Goal: Browse casually: Explore the website without a specific task or goal

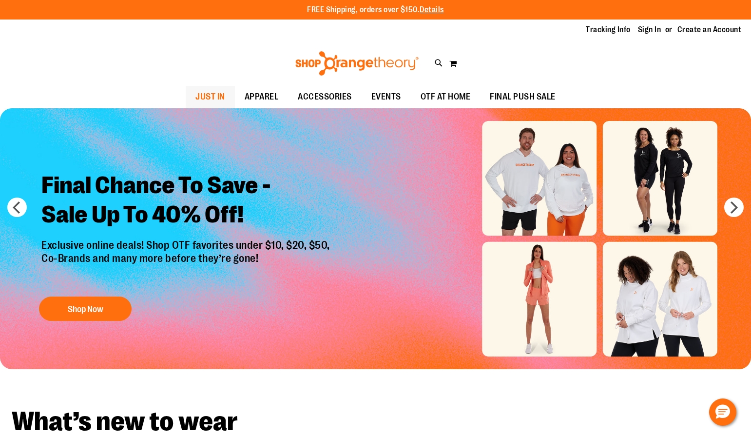
click at [195, 104] on span "JUST IN" at bounding box center [210, 97] width 30 height 22
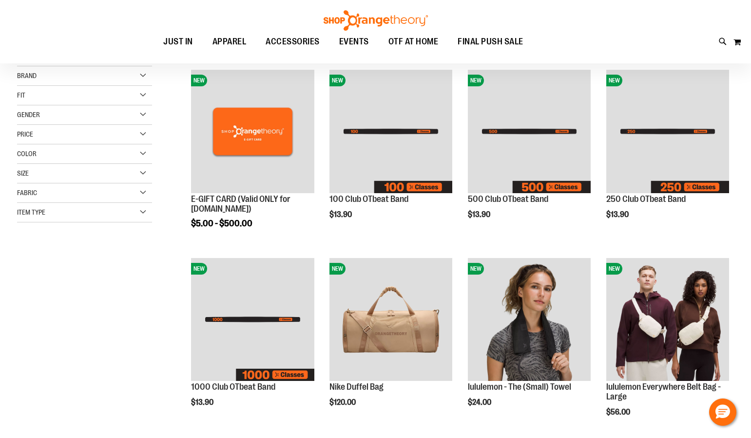
scroll to position [146, 0]
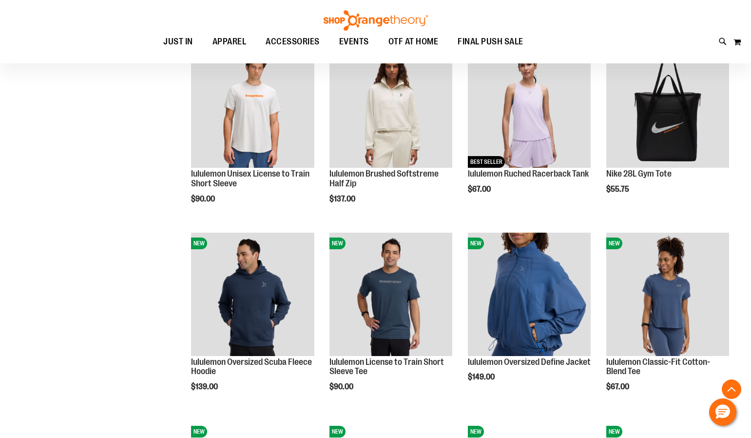
scroll to position [731, 0]
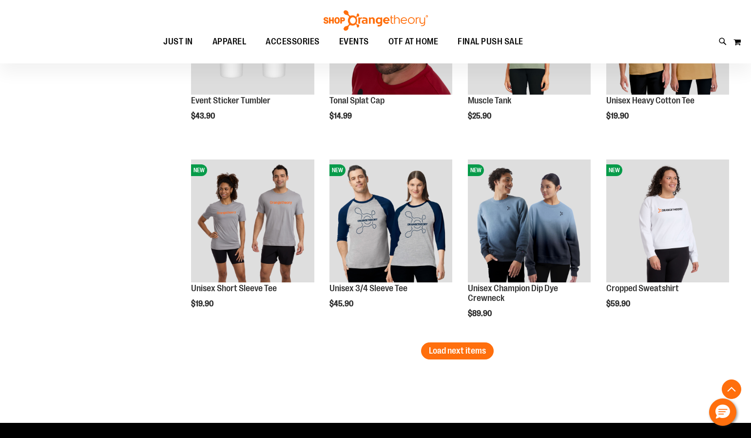
scroll to position [1560, 0]
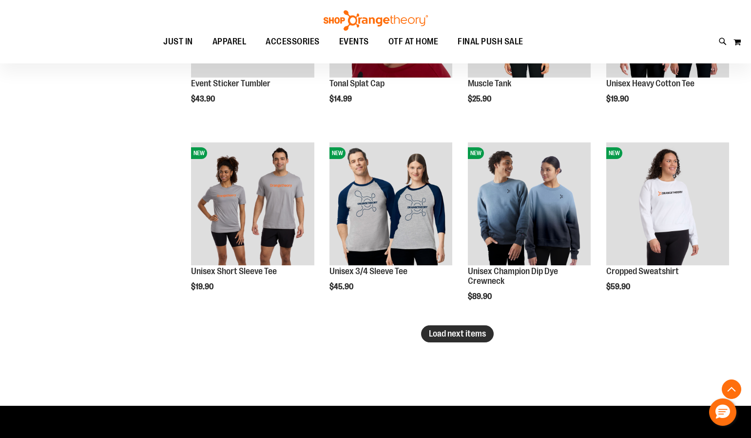
type input "**********"
click at [469, 332] on span "Load next items" at bounding box center [457, 334] width 57 height 10
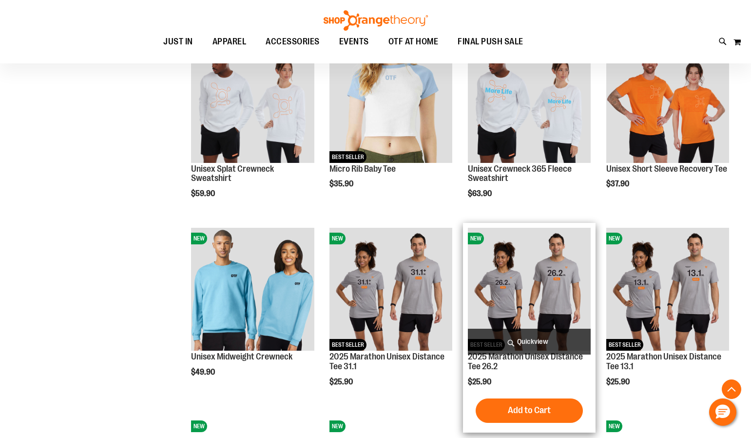
scroll to position [1852, 0]
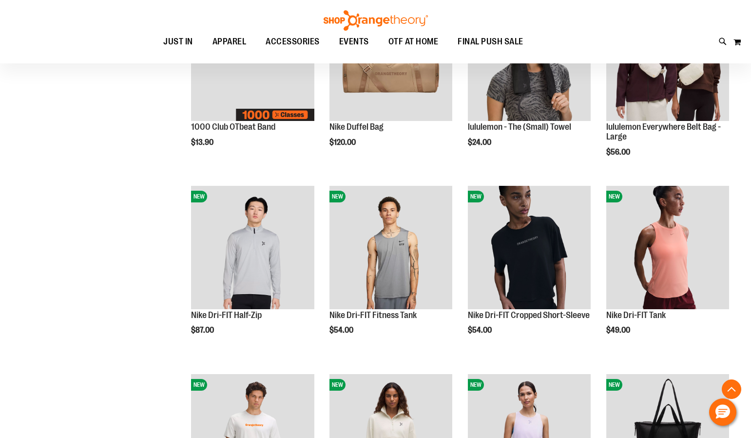
scroll to position [235, 0]
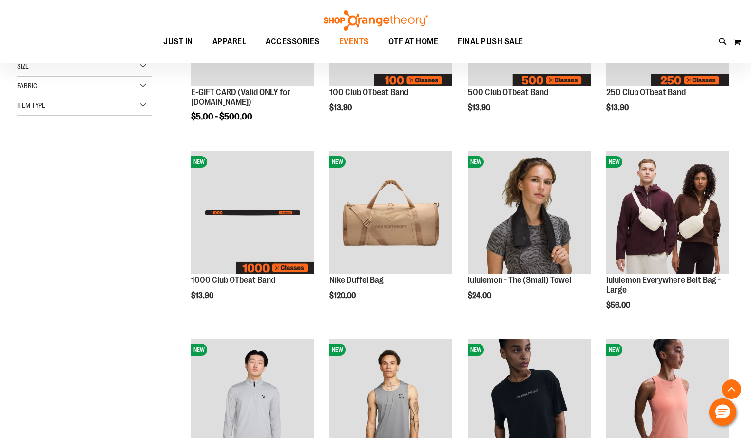
click at [356, 44] on span "EVENTS" at bounding box center [354, 42] width 30 height 22
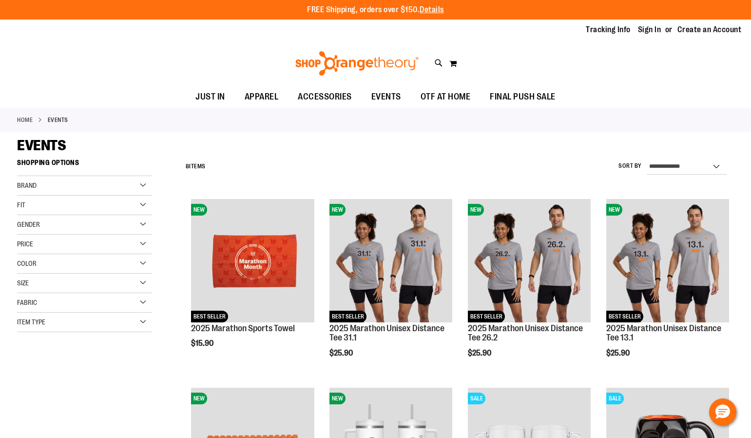
type input "**********"
drag, startPoint x: 142, startPoint y: 327, endPoint x: 130, endPoint y: 341, distance: 18.7
click at [142, 328] on div "Item Type" at bounding box center [84, 322] width 135 height 20
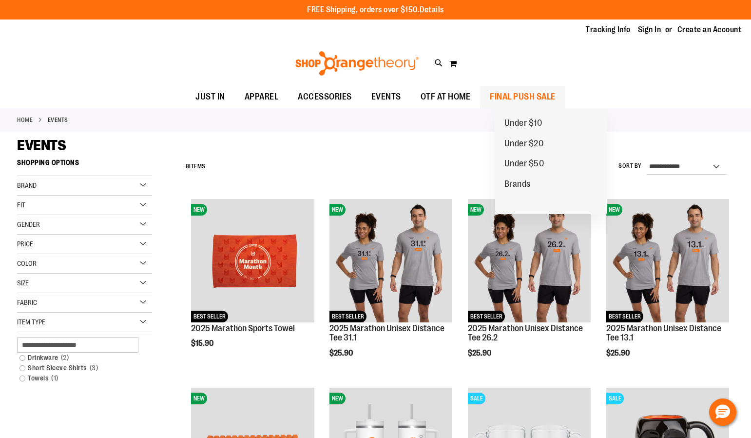
click at [534, 95] on span "FINAL PUSH SALE" at bounding box center [523, 97] width 66 height 22
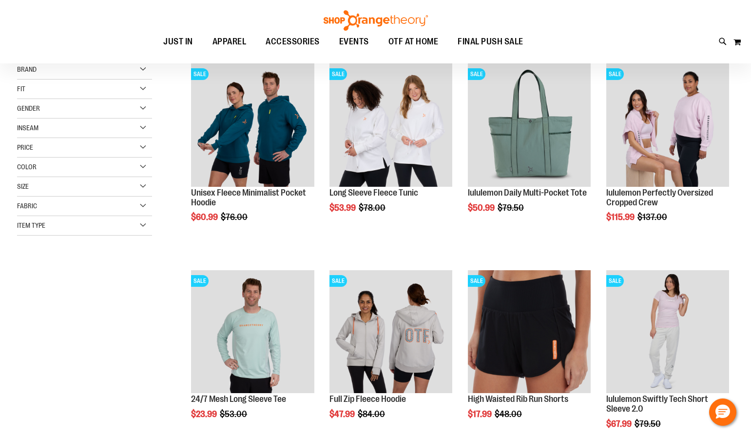
scroll to position [243, 0]
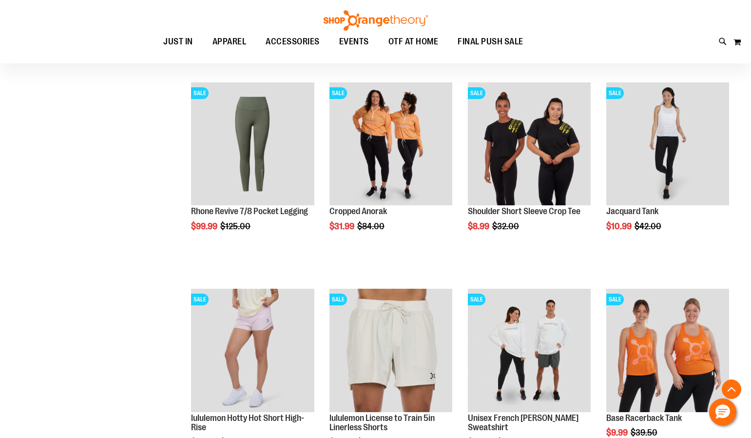
scroll to position [877, 0]
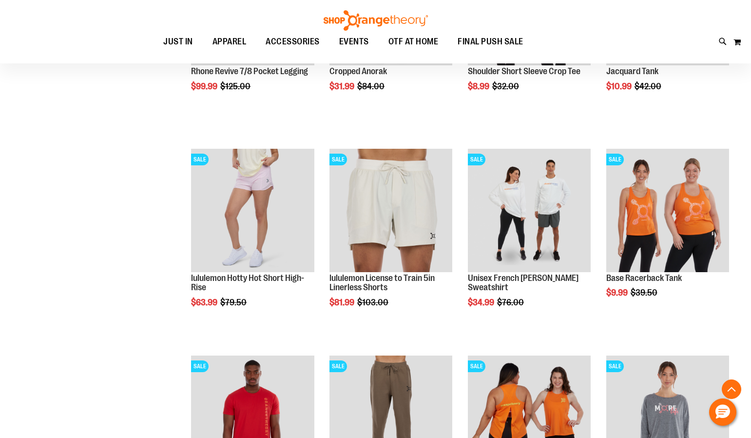
scroll to position [828, 0]
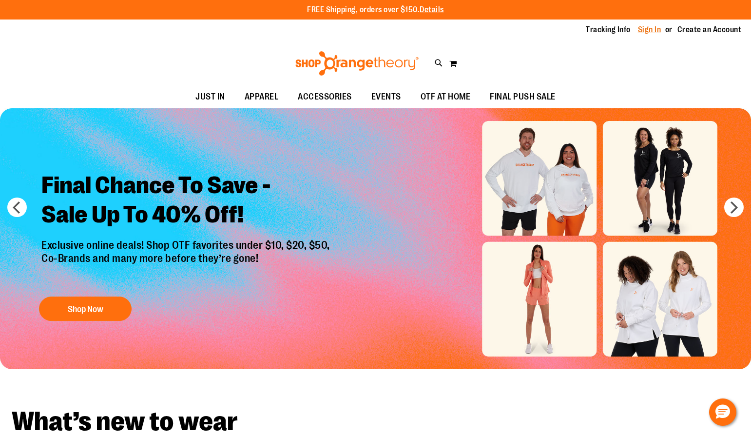
type input "**********"
click at [644, 26] on link "Sign In" at bounding box center [649, 29] width 23 height 11
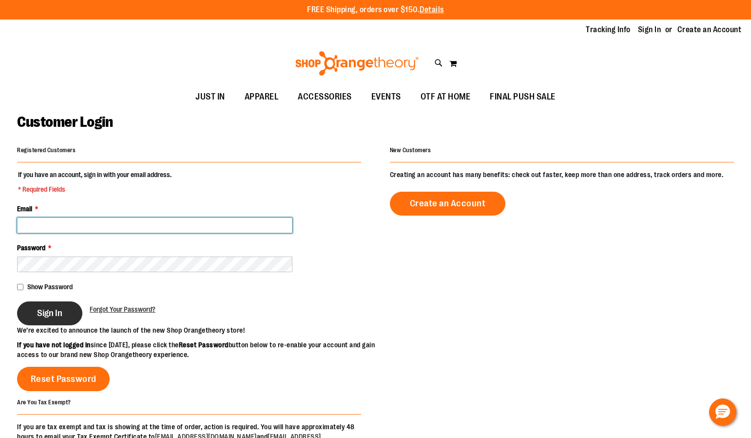
type input "**********"
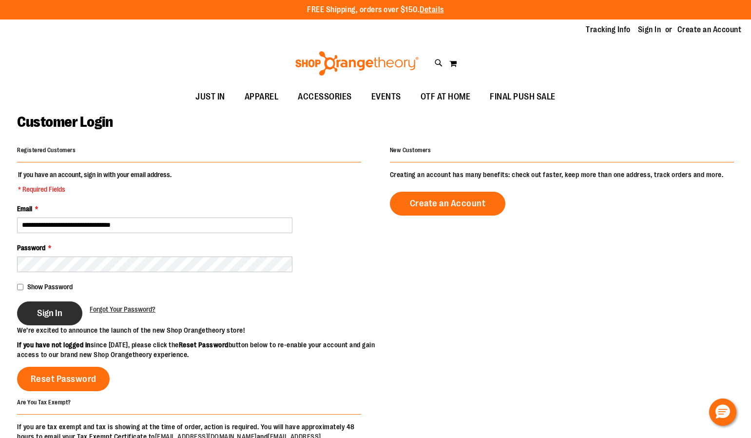
type input "**********"
click at [62, 319] on button "Sign In" at bounding box center [49, 313] width 65 height 24
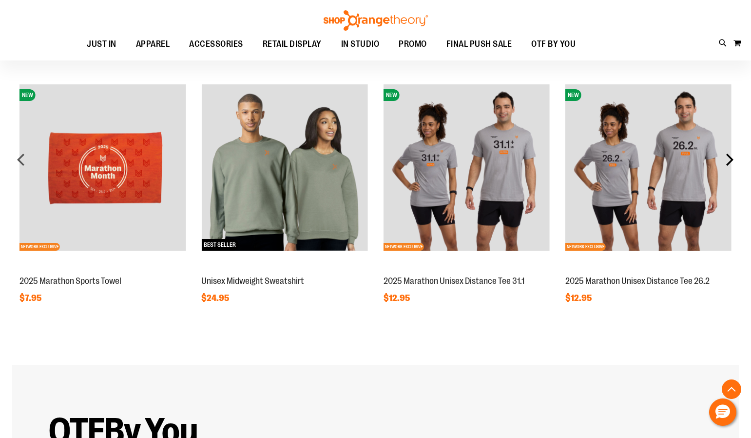
scroll to position [972, 0]
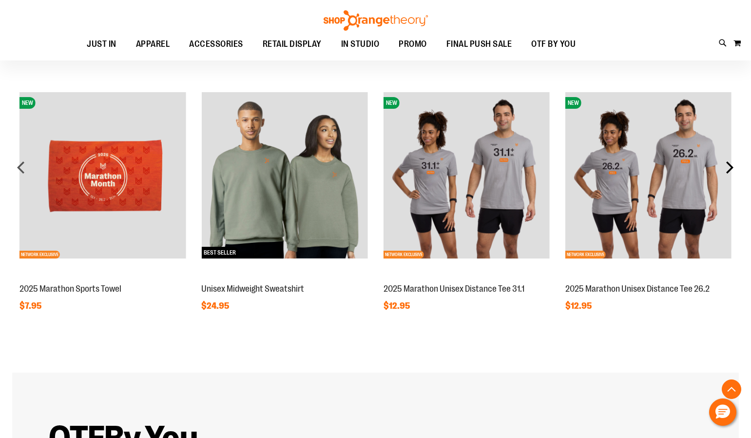
type input "**********"
click at [730, 162] on div "next" at bounding box center [730, 167] width 20 height 20
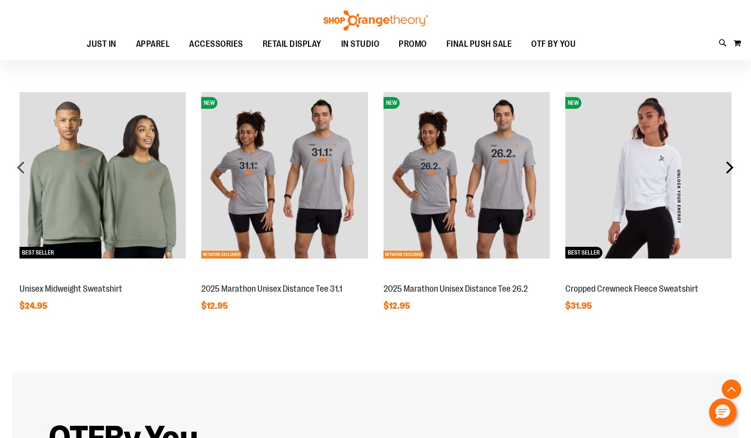
click at [730, 162] on div "next" at bounding box center [730, 167] width 20 height 20
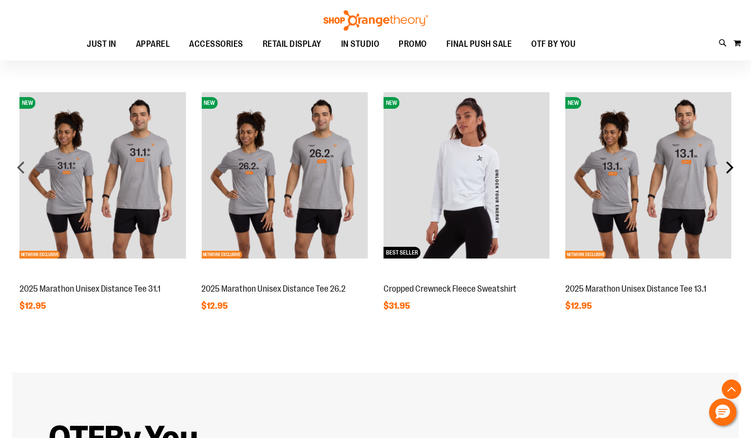
click at [730, 162] on div "next" at bounding box center [730, 167] width 20 height 20
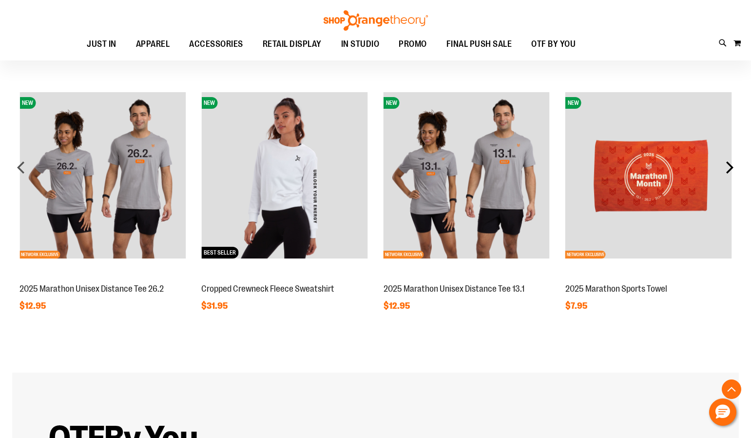
click at [730, 162] on div "next" at bounding box center [730, 167] width 20 height 20
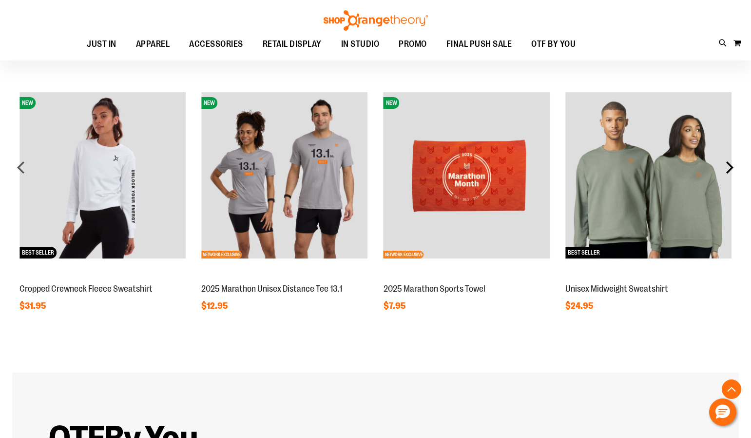
click at [730, 162] on div "next" at bounding box center [730, 167] width 20 height 20
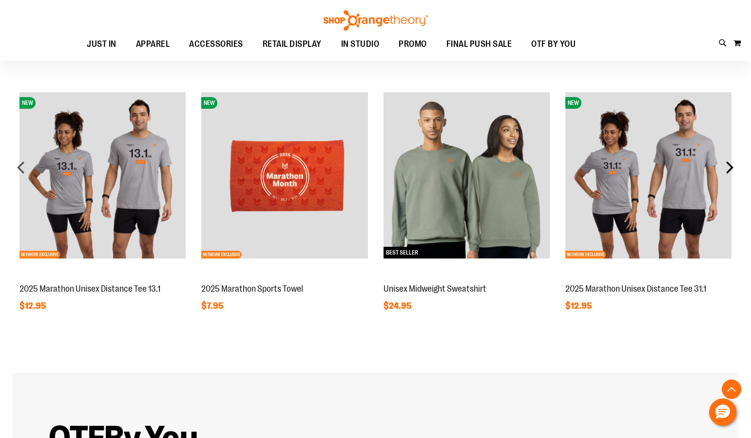
click at [730, 162] on div "next" at bounding box center [730, 167] width 20 height 20
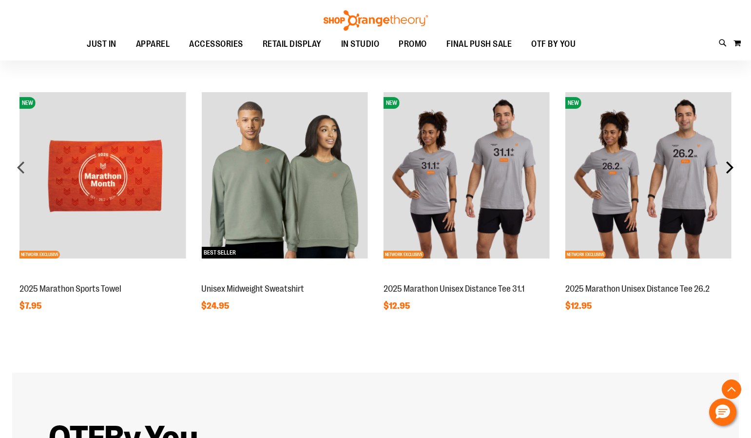
click at [730, 162] on div "next" at bounding box center [730, 167] width 20 height 20
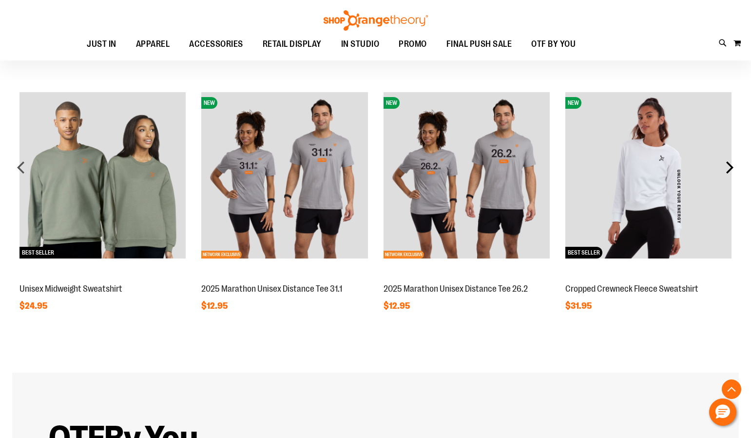
click at [730, 162] on div "next" at bounding box center [730, 167] width 20 height 20
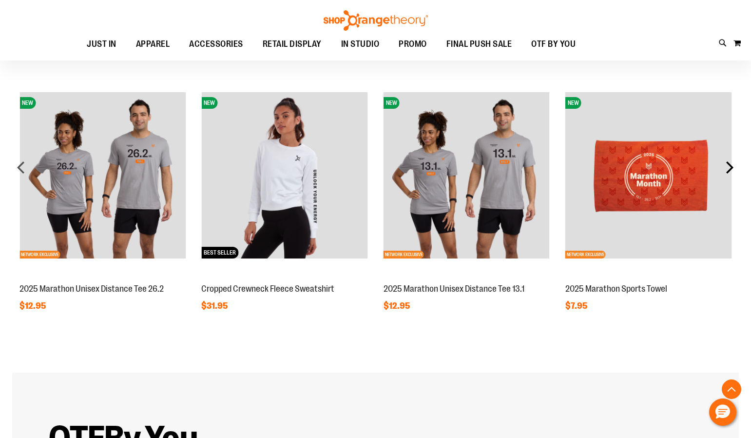
click at [730, 162] on div "next" at bounding box center [730, 167] width 20 height 20
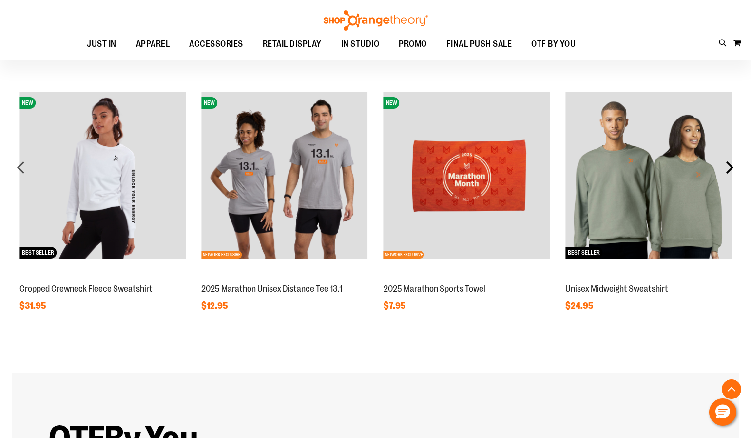
click at [730, 162] on div "next" at bounding box center [730, 167] width 20 height 20
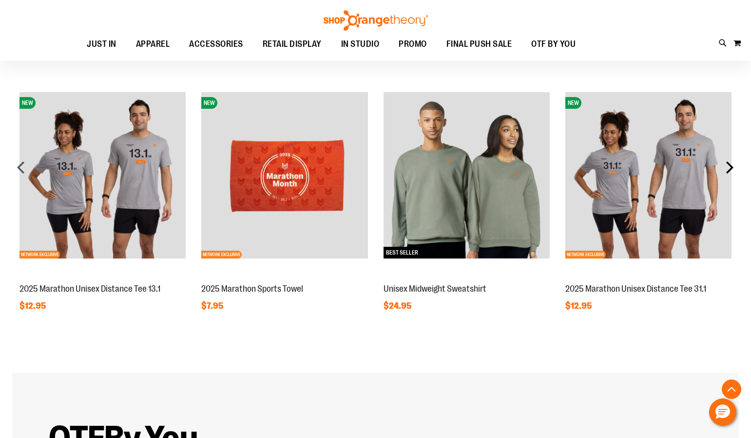
click at [730, 162] on div "next" at bounding box center [730, 167] width 20 height 20
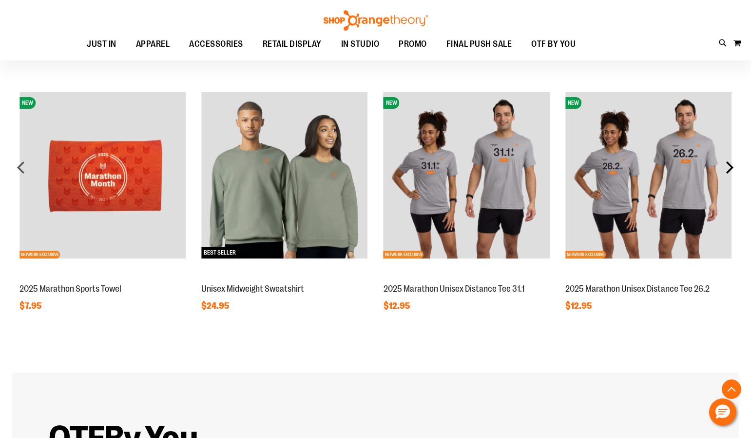
click at [730, 162] on div "next" at bounding box center [730, 167] width 20 height 20
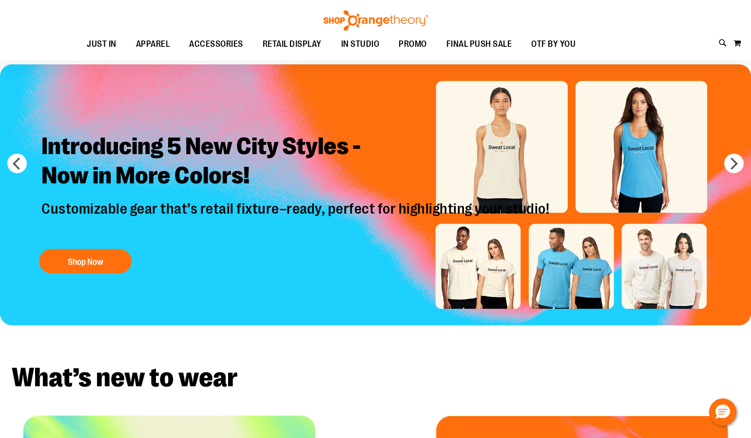
scroll to position [0, 0]
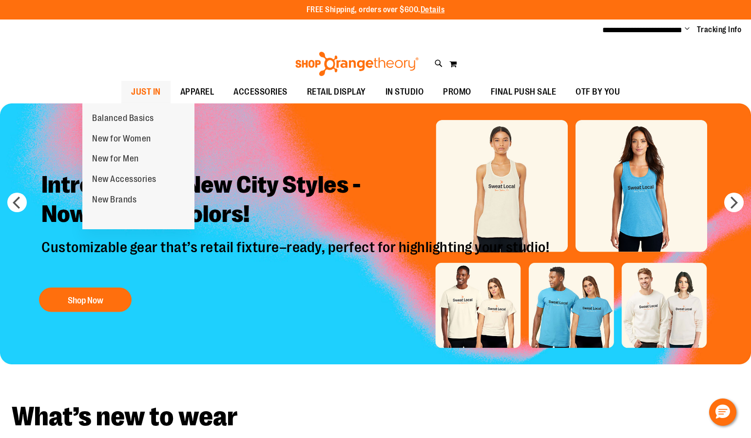
drag, startPoint x: 98, startPoint y: 89, endPoint x: 103, endPoint y: 92, distance: 5.5
click at [131, 92] on span "JUST IN" at bounding box center [146, 92] width 30 height 22
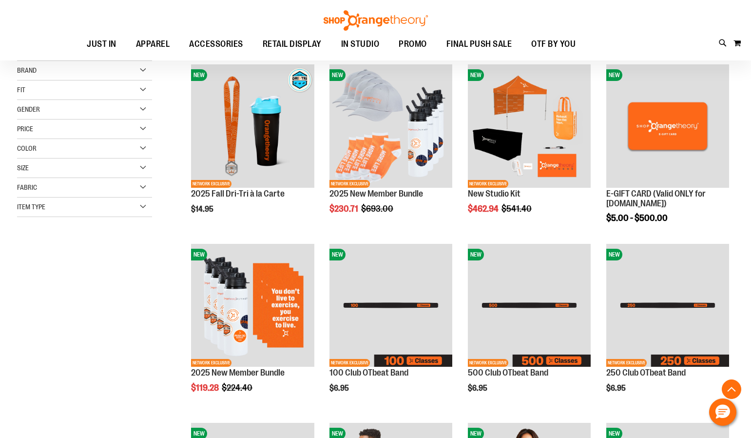
scroll to position [195, 0]
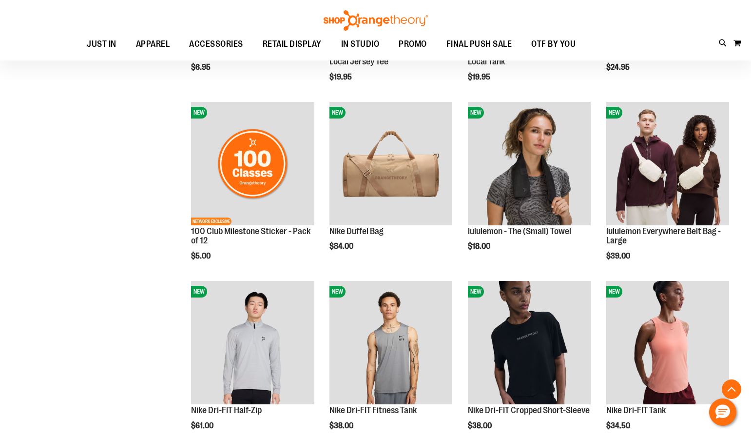
scroll to position [682, 0]
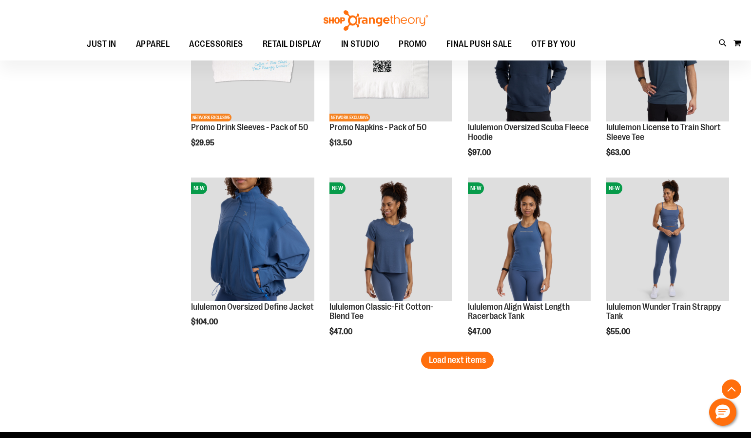
scroll to position [1560, 0]
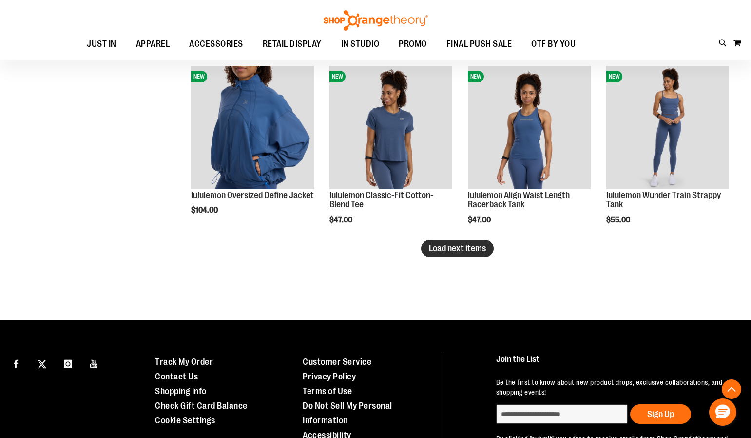
type input "**********"
click at [451, 245] on span "Load next items" at bounding box center [457, 248] width 57 height 10
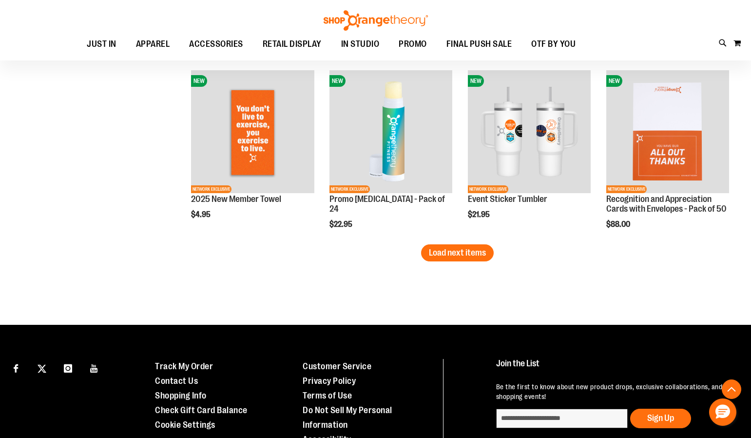
scroll to position [2096, 0]
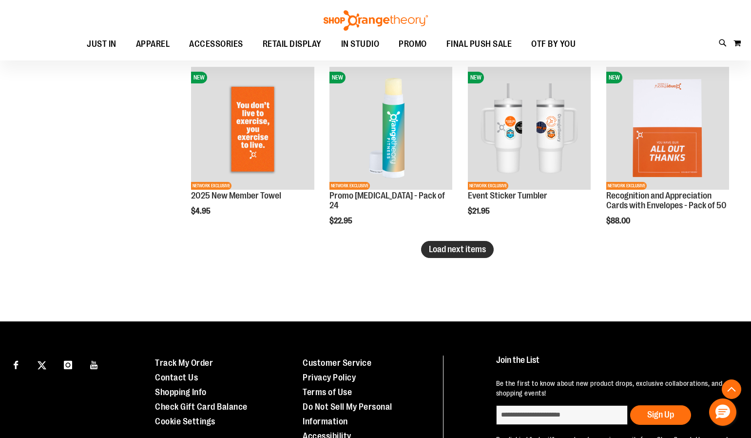
click at [465, 249] on span "Load next items" at bounding box center [457, 249] width 57 height 10
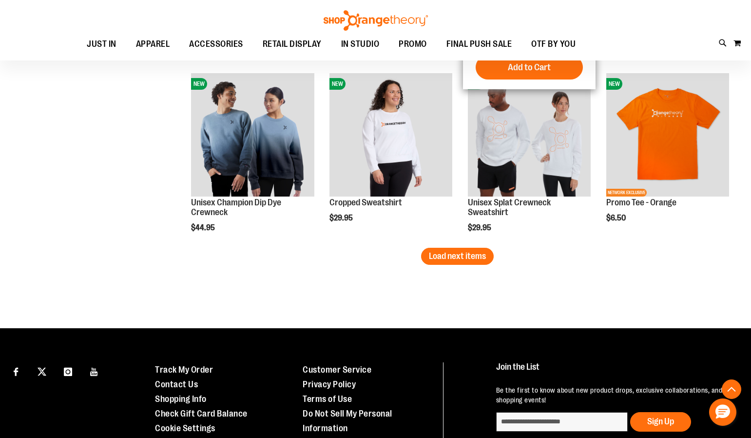
scroll to position [2632, 0]
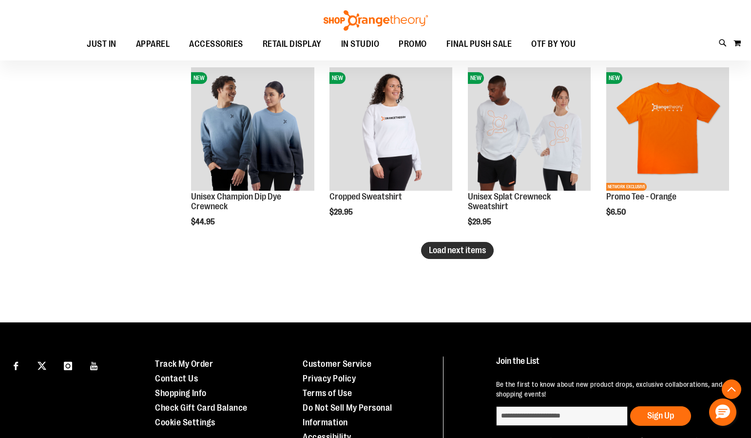
click at [461, 246] on span "Load next items" at bounding box center [457, 250] width 57 height 10
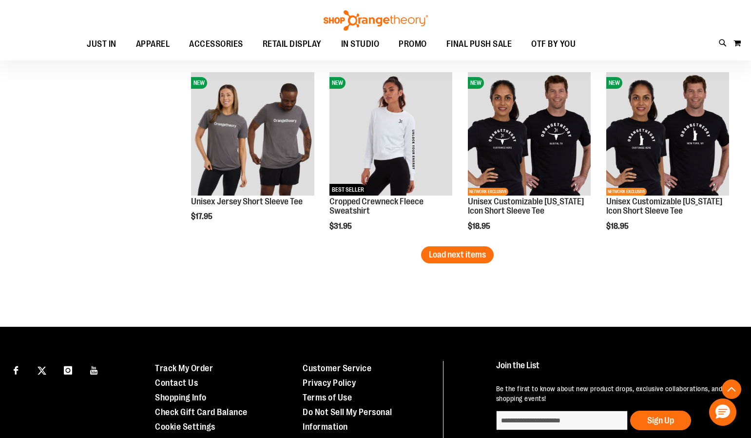
scroll to position [3168, 0]
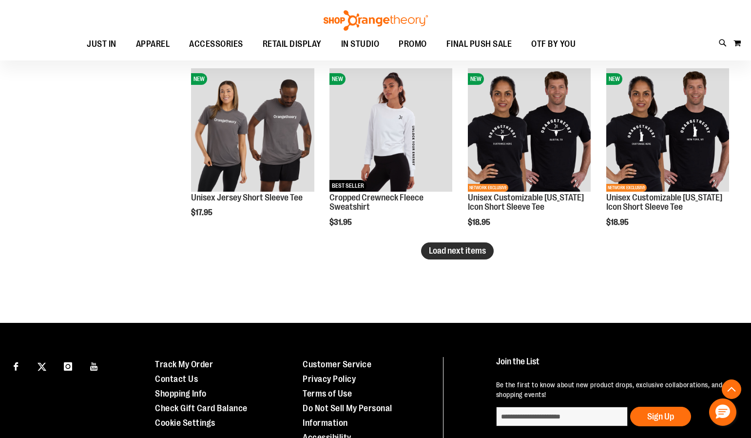
click at [461, 249] on span "Load next items" at bounding box center [457, 251] width 57 height 10
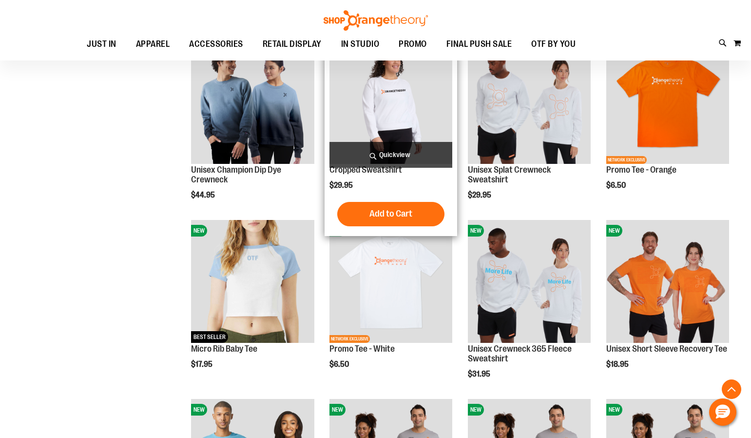
scroll to position [2644, 0]
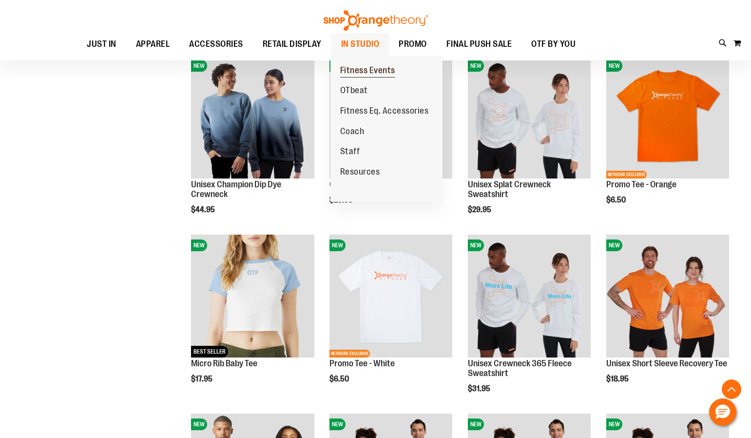
click at [379, 68] on span "Fitness Events" at bounding box center [367, 71] width 55 height 12
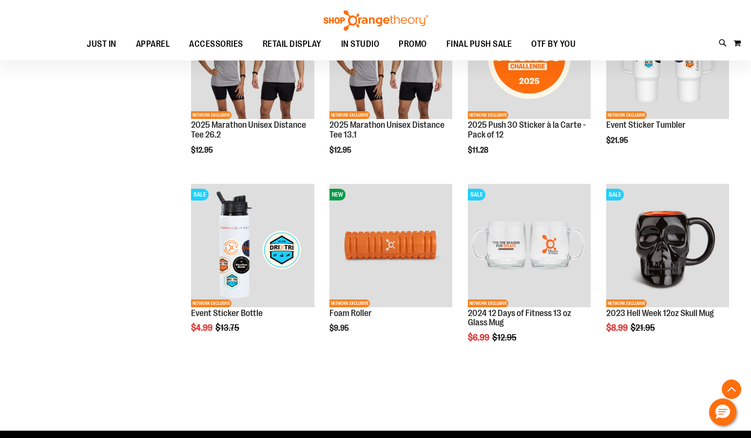
scroll to position [282, 0]
